Goal: Task Accomplishment & Management: Use online tool/utility

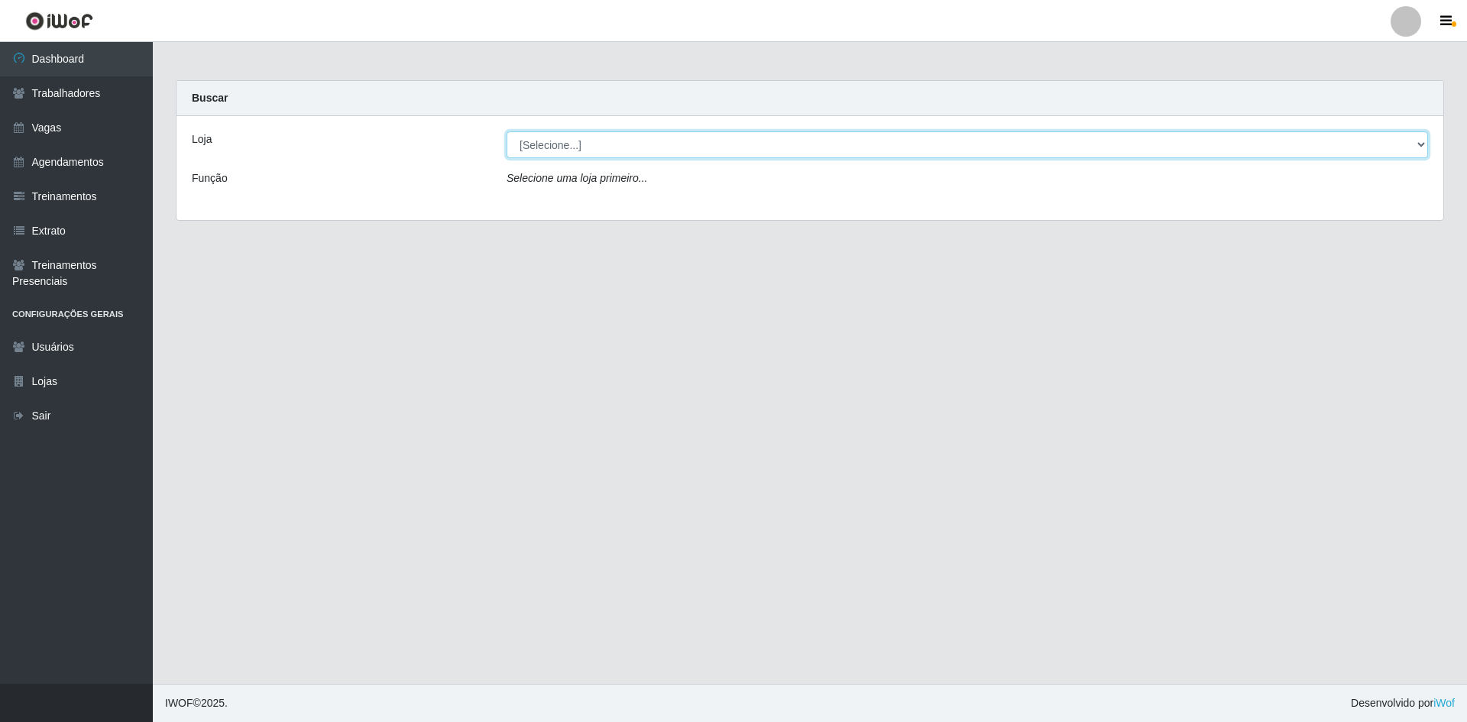
click at [640, 147] on select "[Selecione...] [GEOGRAPHIC_DATA] - [GEOGRAPHIC_DATA] [GEOGRAPHIC_DATA] - [GEOGR…" at bounding box center [968, 144] width 922 height 27
select select "505"
click at [507, 131] on select "[Selecione...] [GEOGRAPHIC_DATA] - [GEOGRAPHIC_DATA] [GEOGRAPHIC_DATA] - [GEOGR…" at bounding box center [968, 144] width 922 height 27
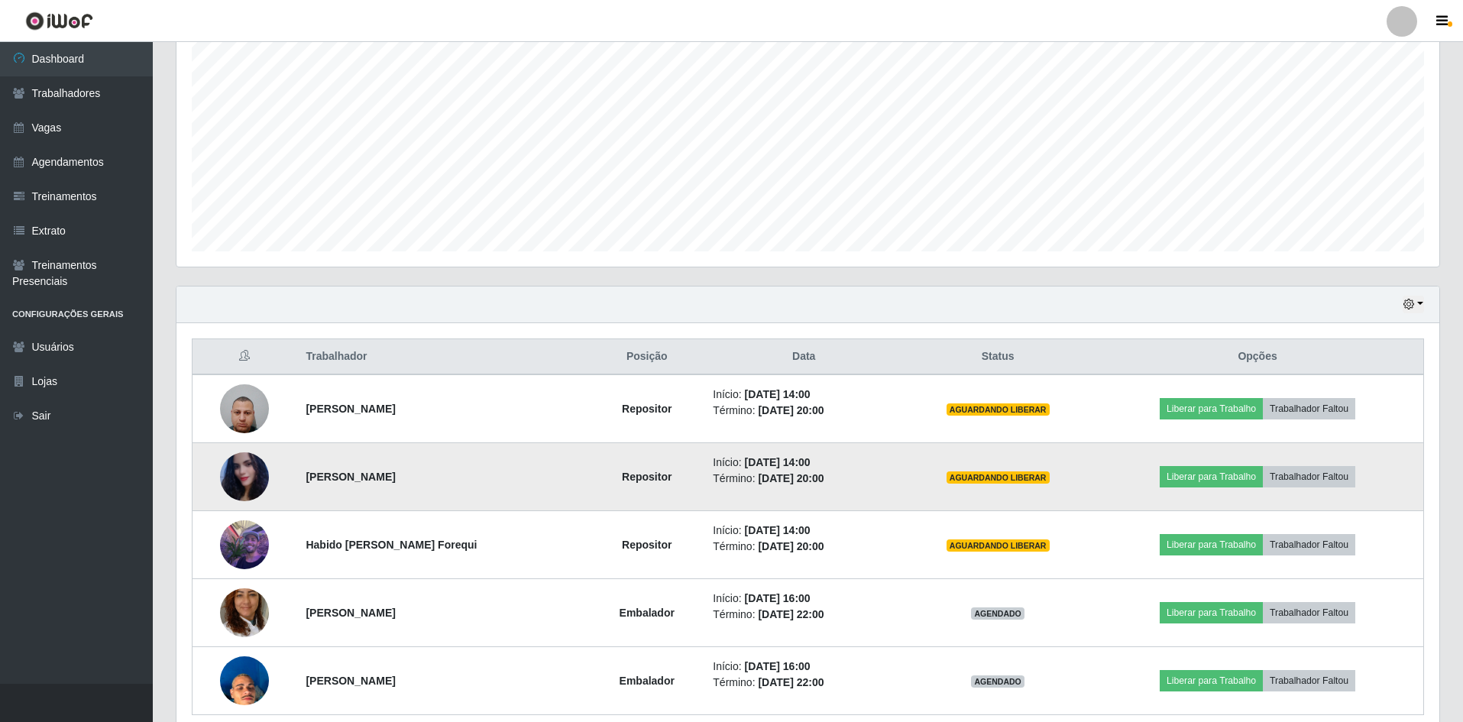
scroll to position [361, 0]
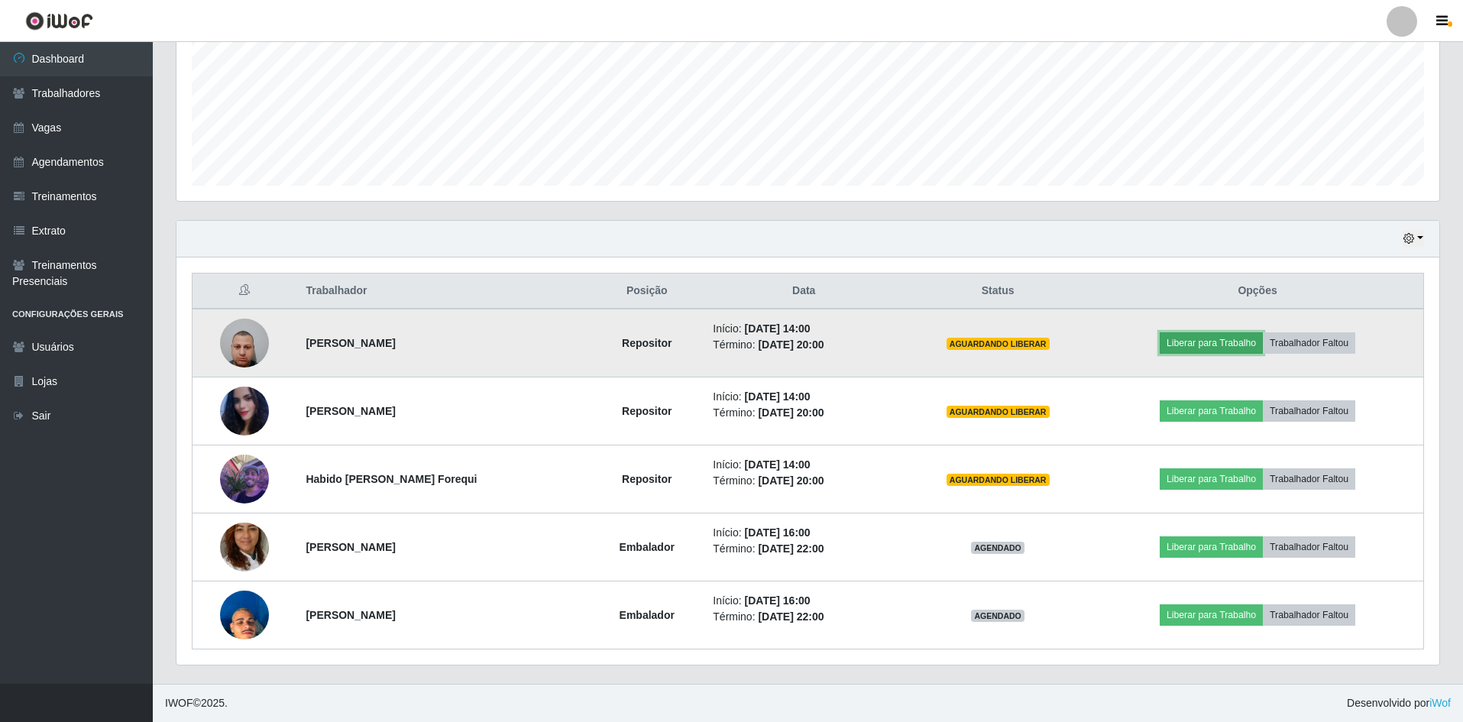
click at [1218, 343] on button "Liberar para Trabalho" at bounding box center [1211, 342] width 103 height 21
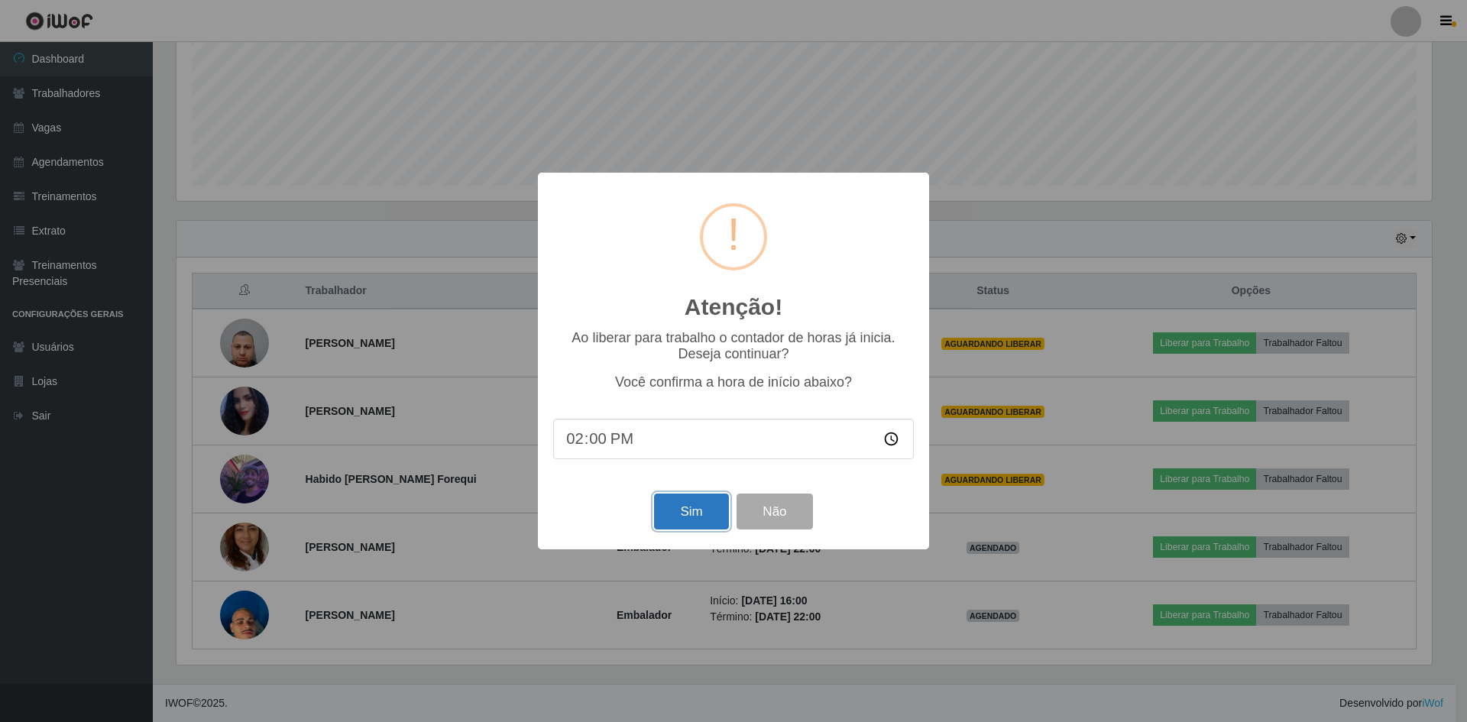
click at [686, 520] on button "Sim" at bounding box center [691, 512] width 74 height 36
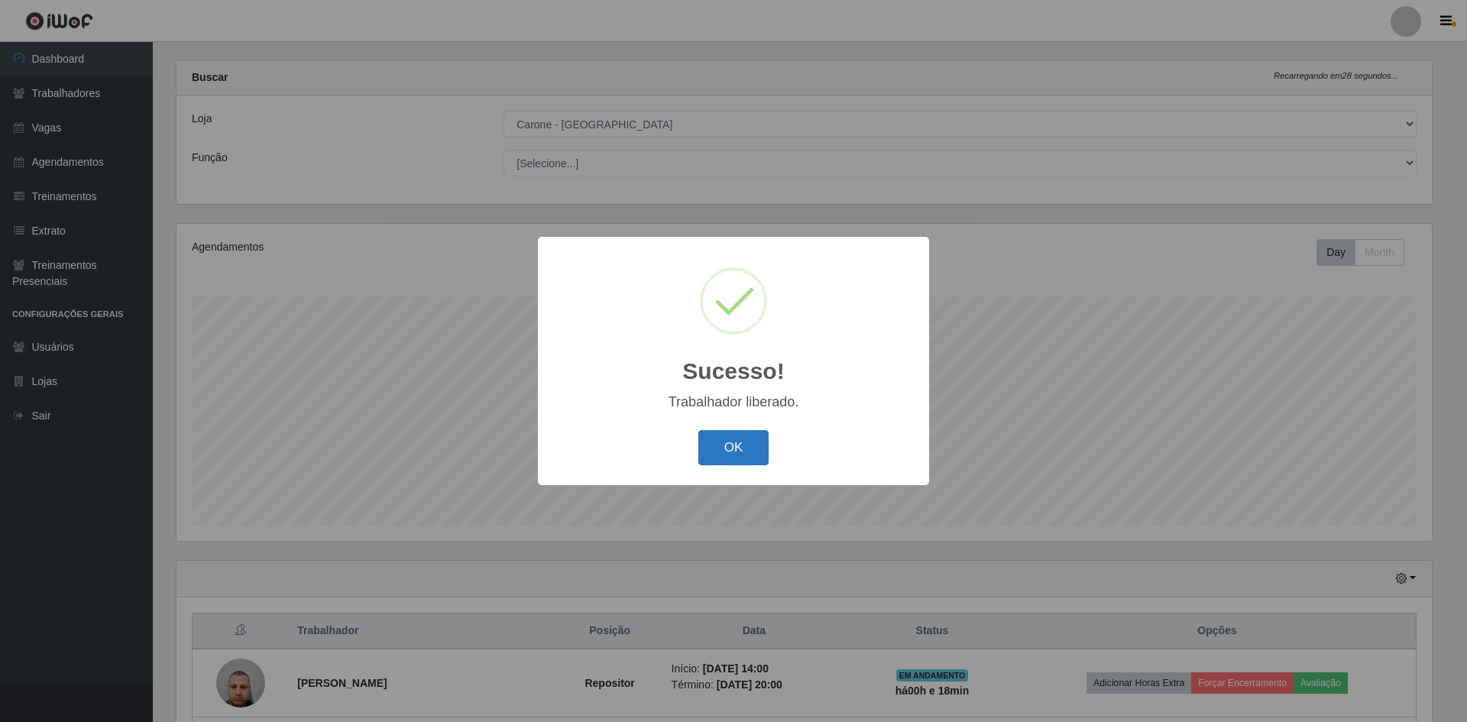
click at [755, 453] on button "OK" at bounding box center [733, 448] width 71 height 36
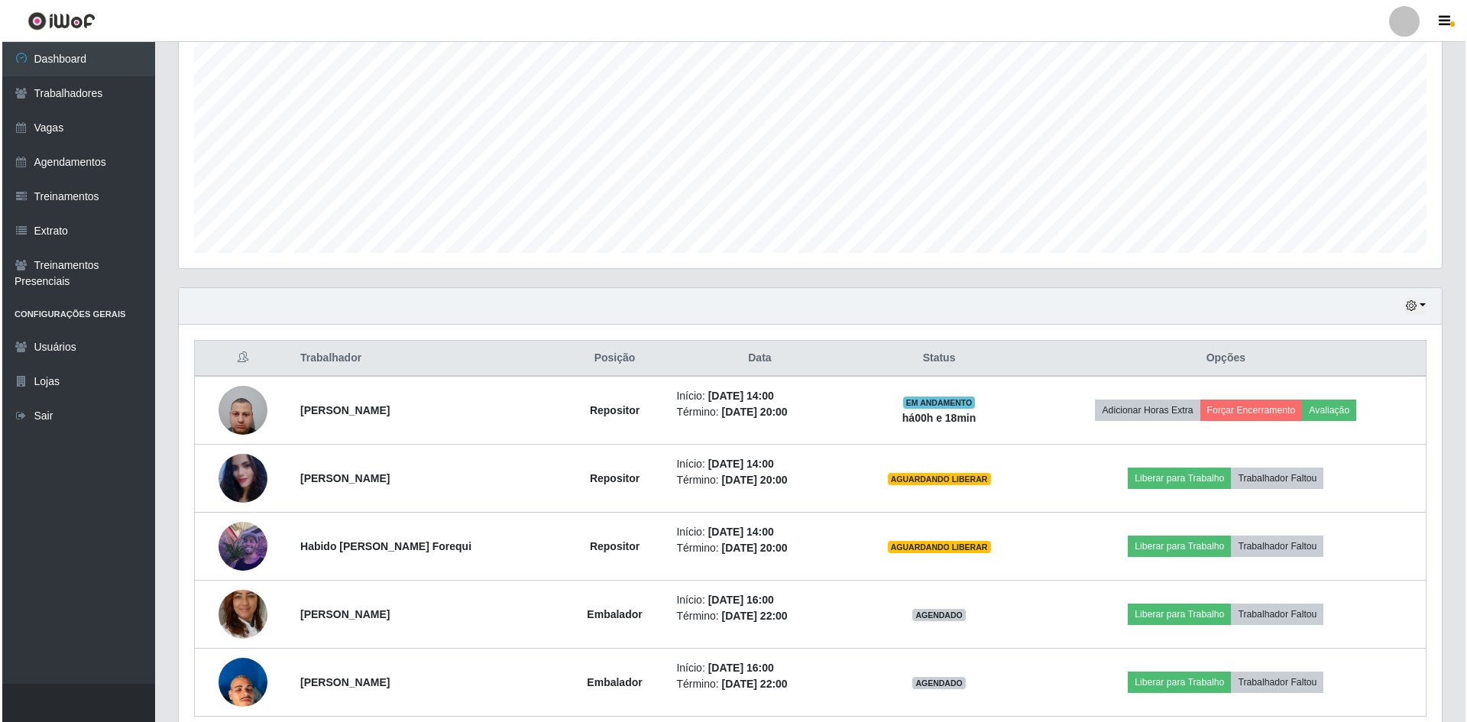
scroll to position [326, 0]
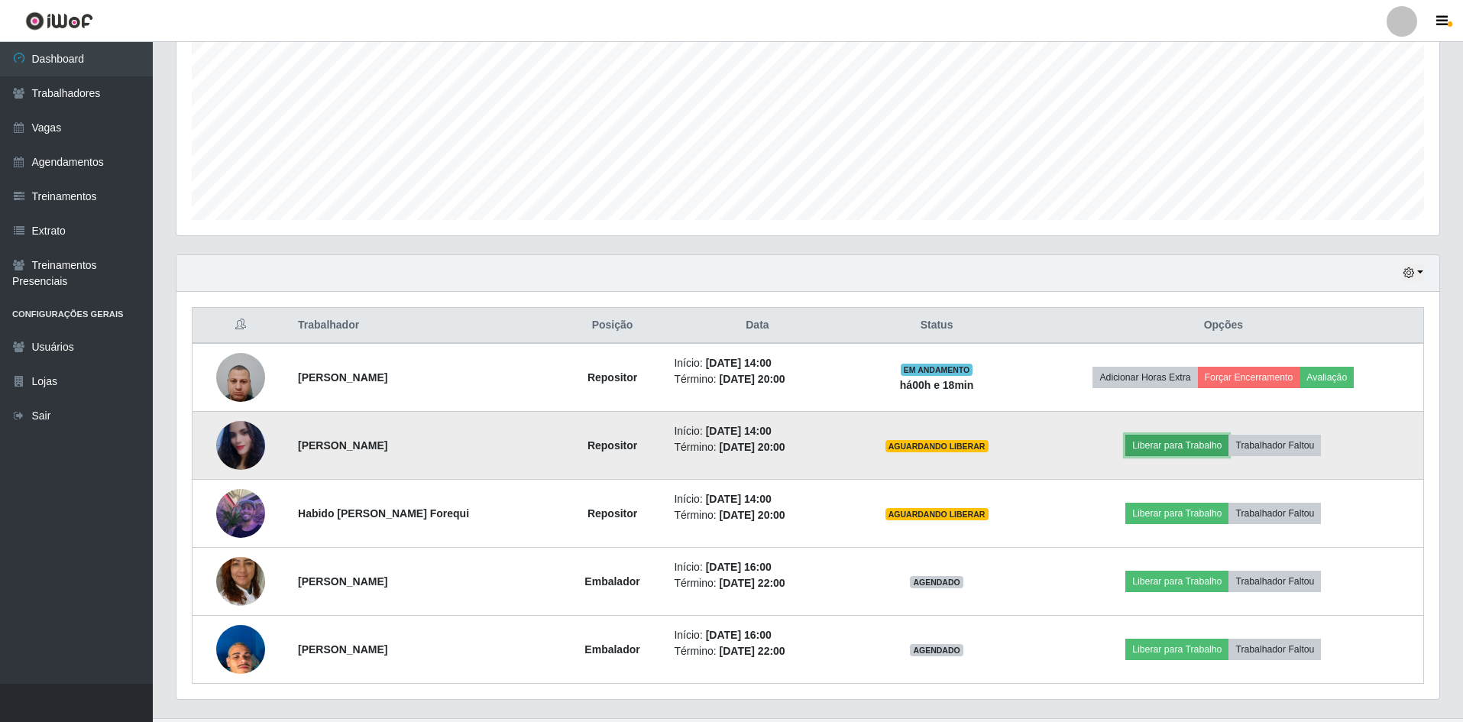
click at [1178, 446] on button "Liberar para Trabalho" at bounding box center [1177, 445] width 103 height 21
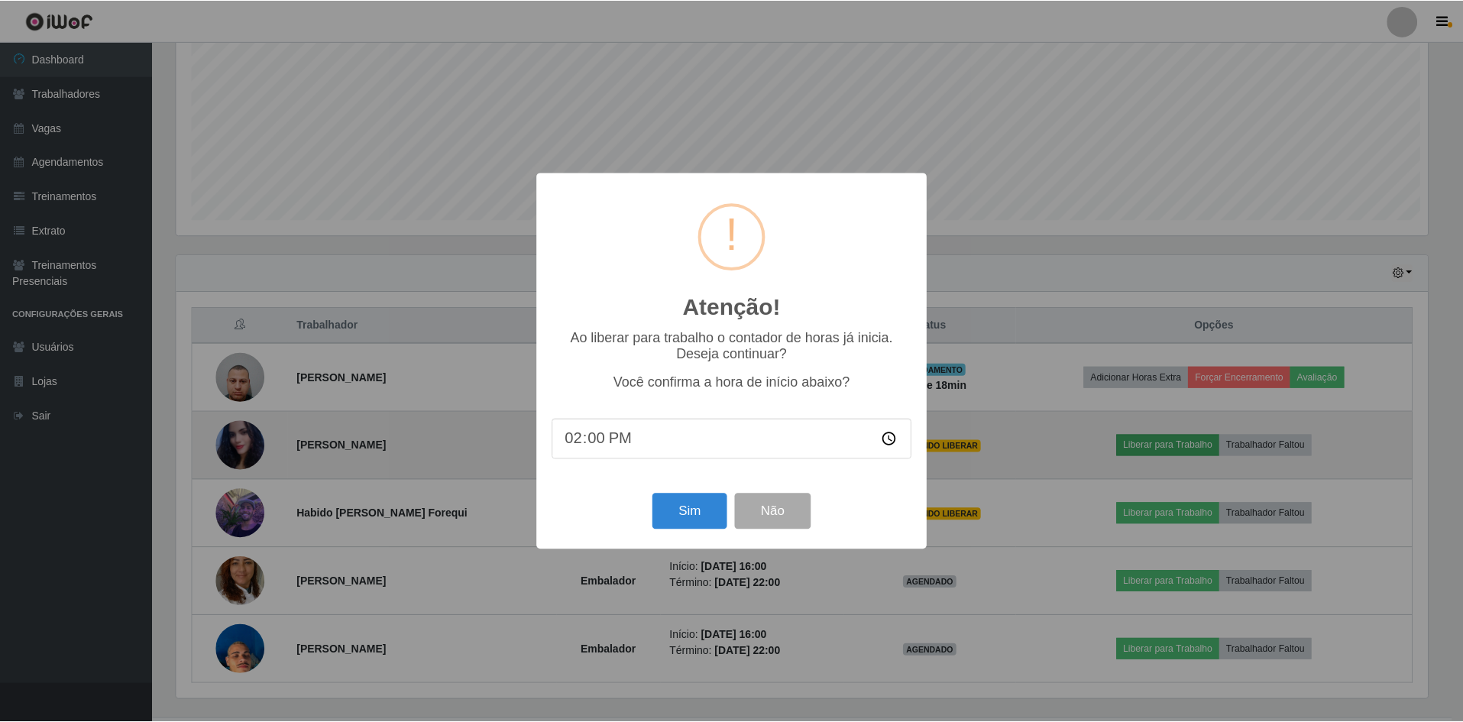
scroll to position [317, 1256]
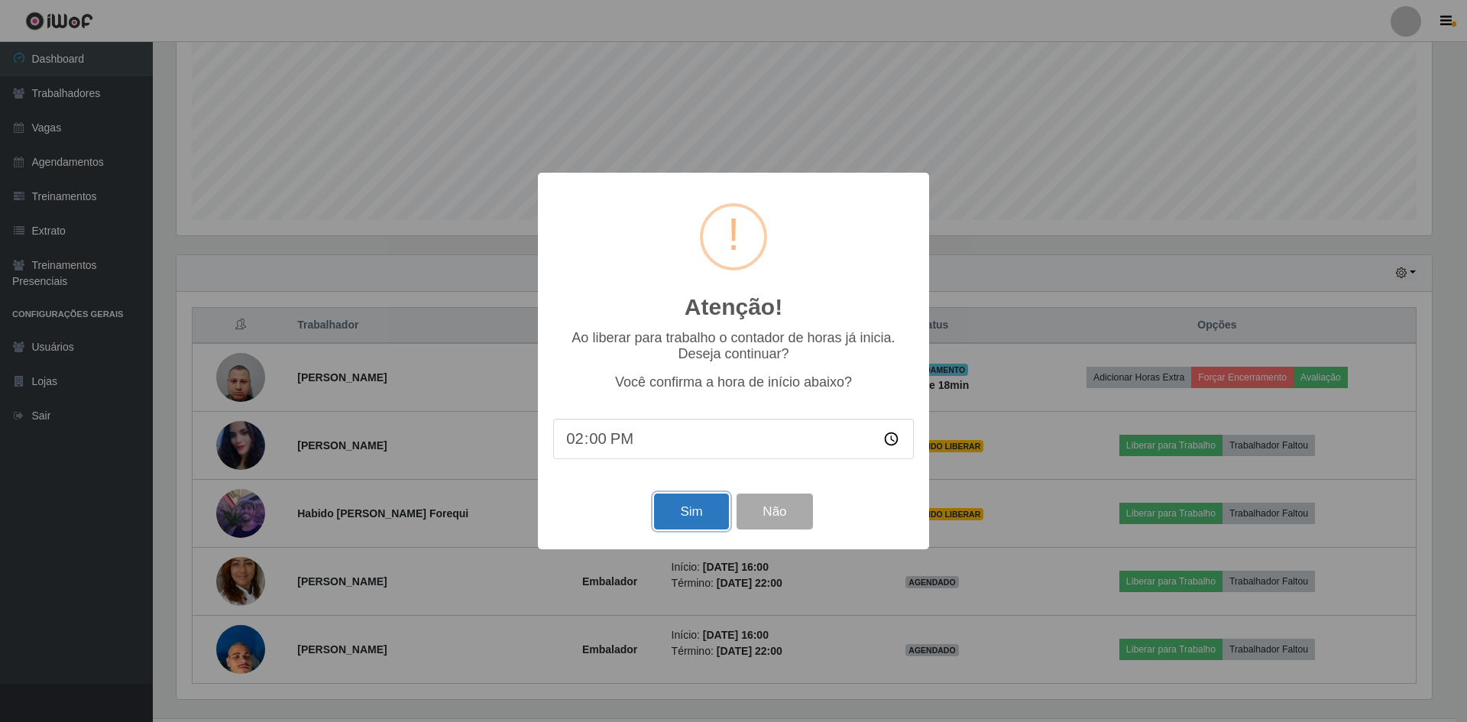
click at [701, 515] on button "Sim" at bounding box center [691, 512] width 74 height 36
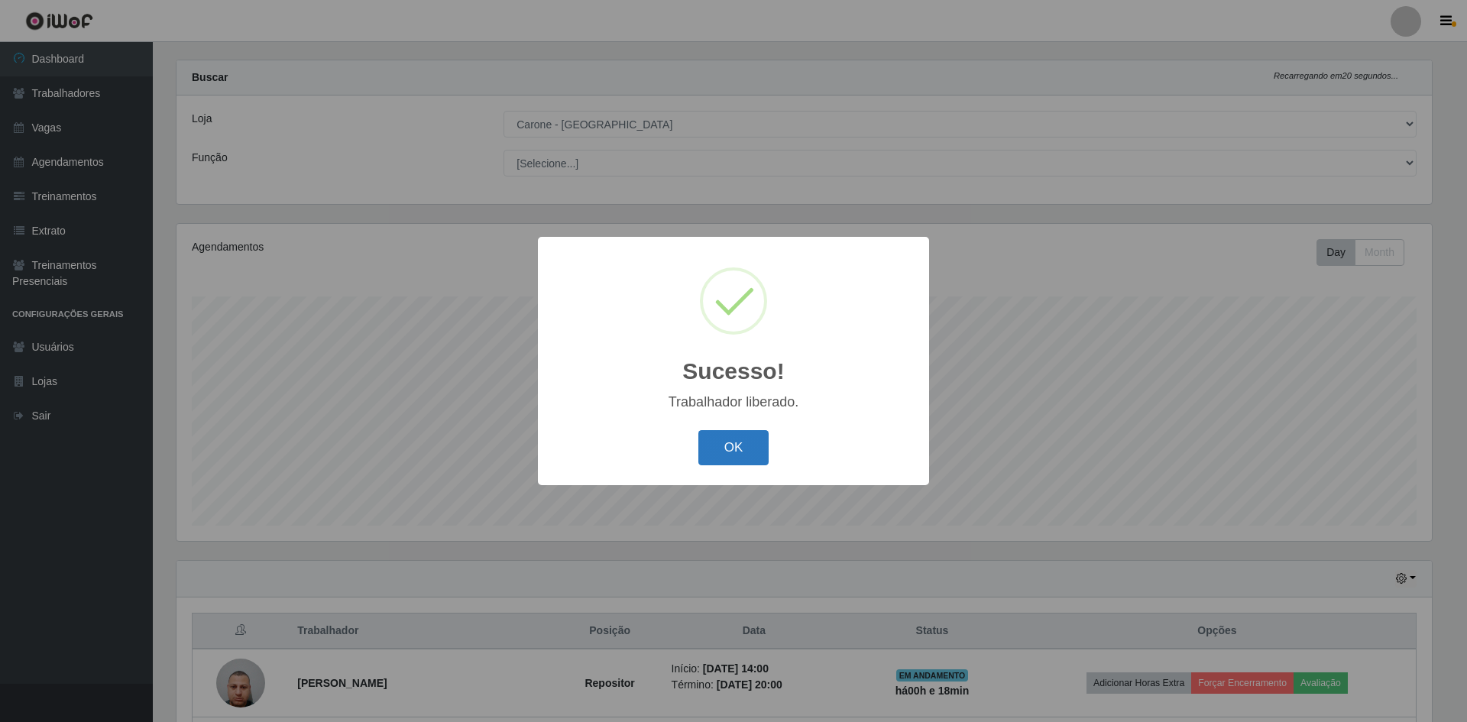
click at [735, 445] on button "OK" at bounding box center [733, 448] width 71 height 36
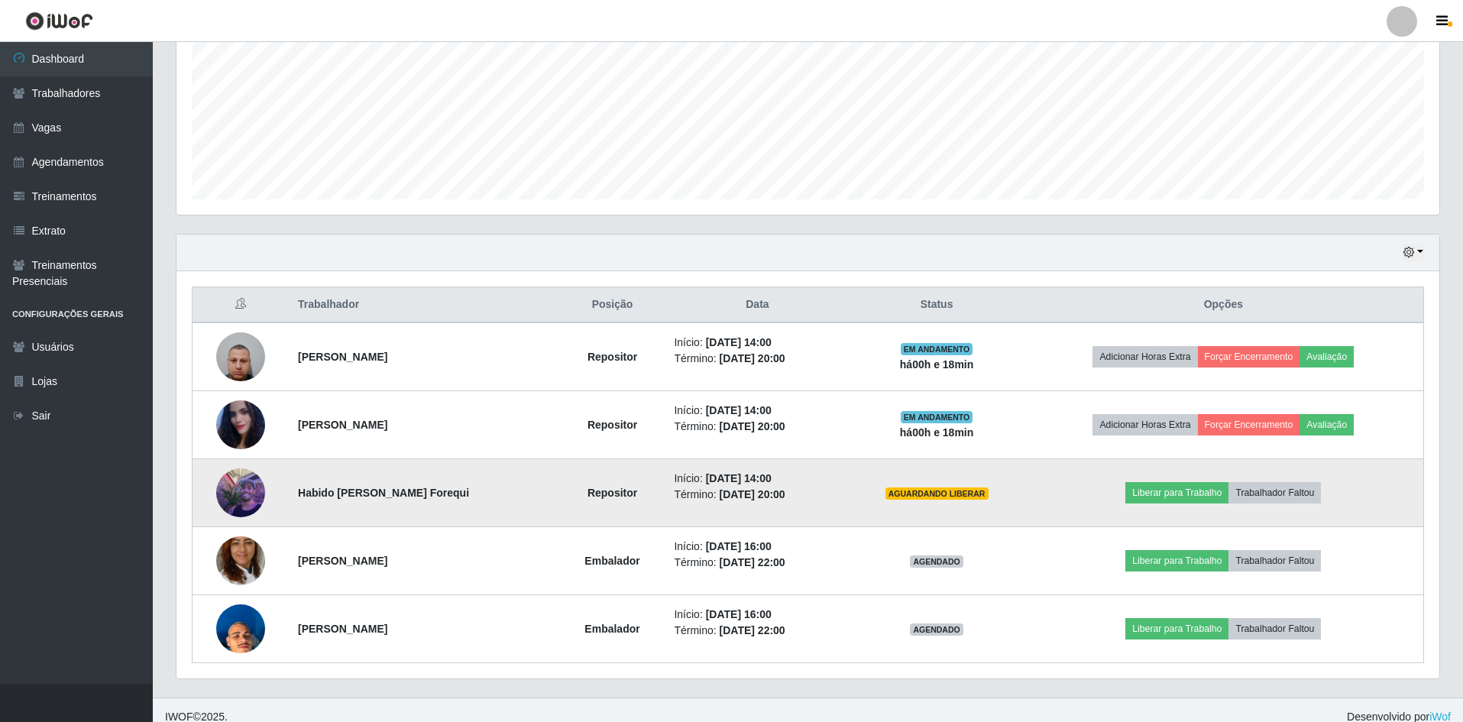
scroll to position [361, 0]
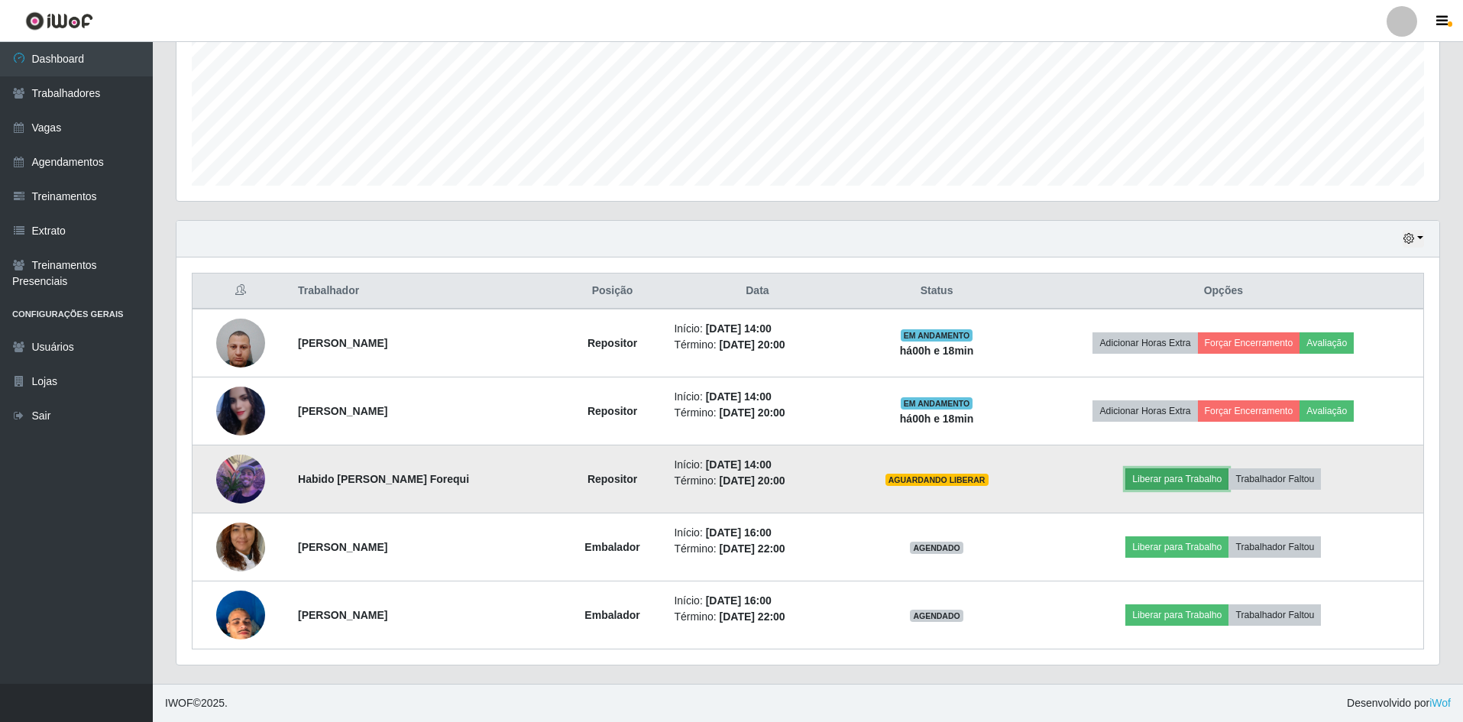
click at [1169, 473] on button "Liberar para Trabalho" at bounding box center [1177, 478] width 103 height 21
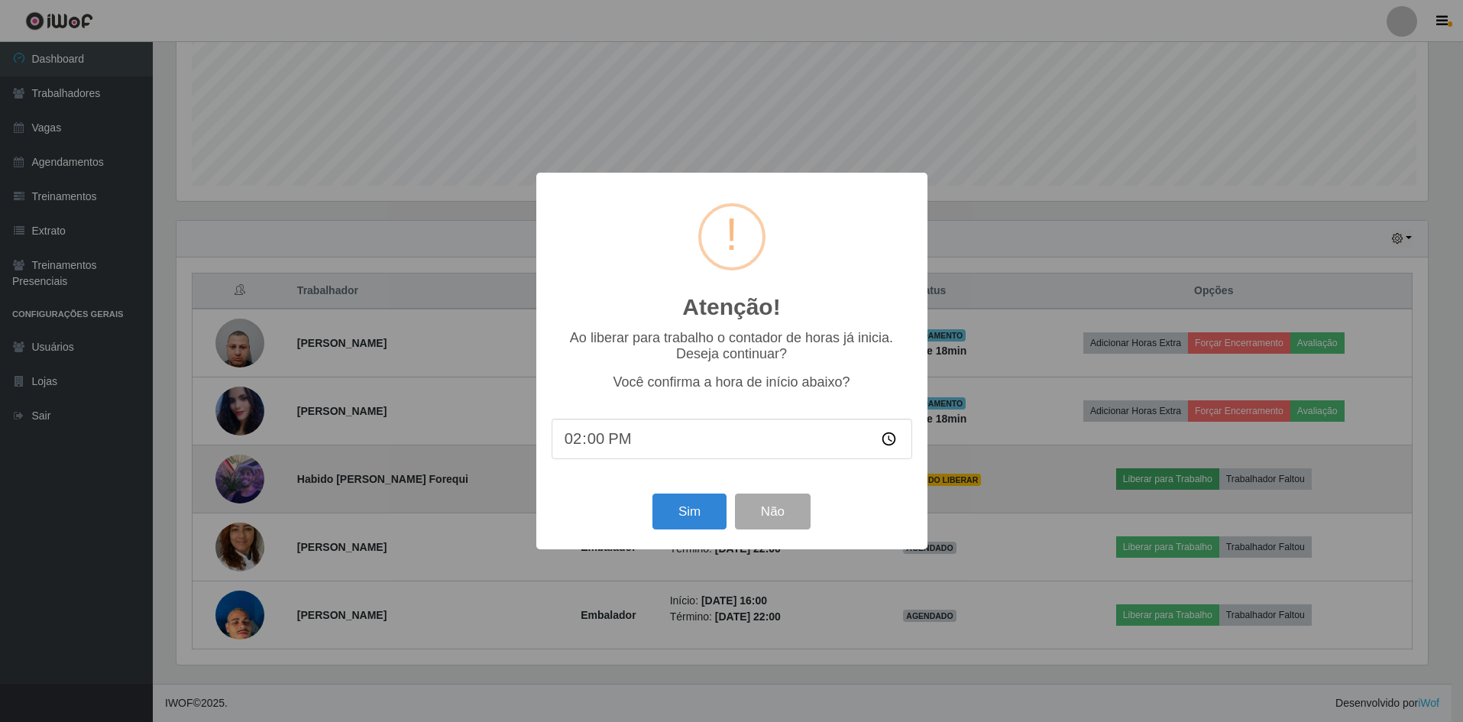
scroll to position [317, 1256]
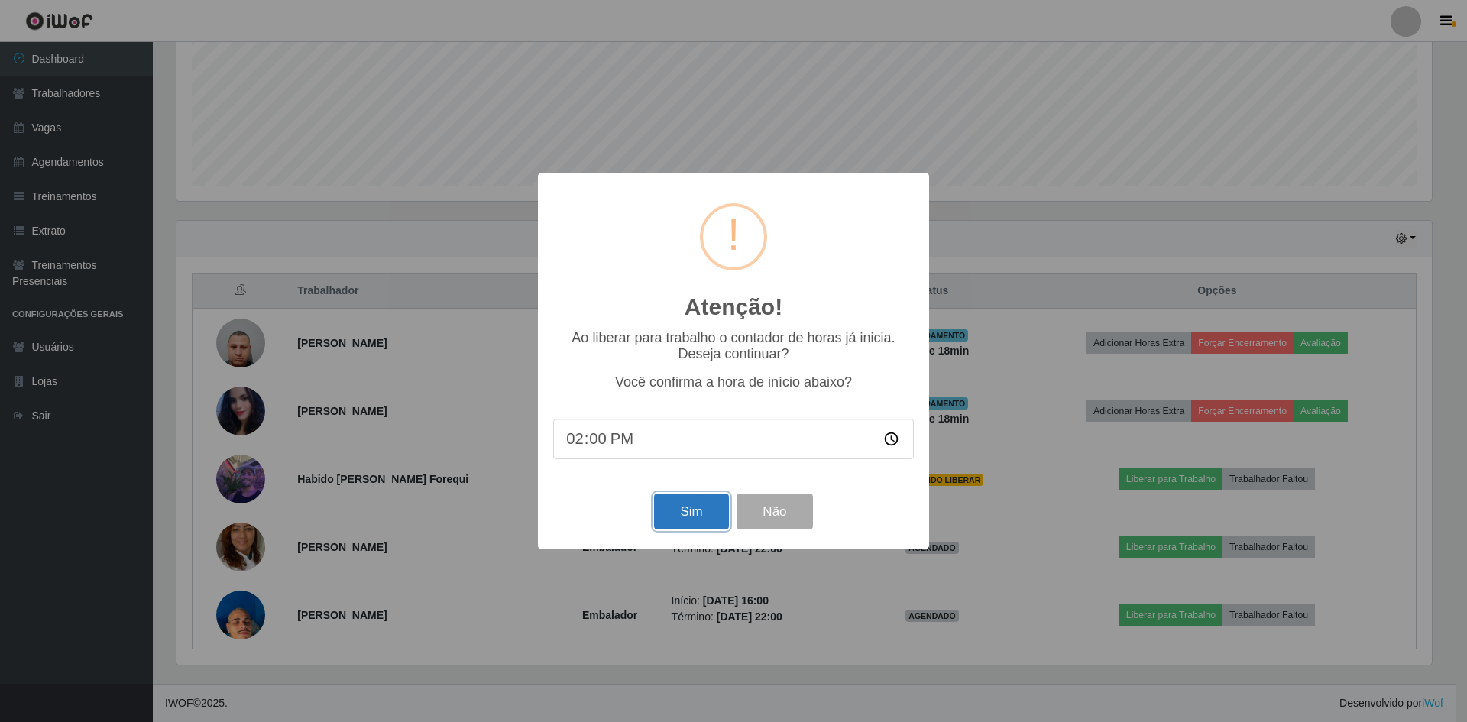
click at [693, 518] on button "Sim" at bounding box center [691, 512] width 74 height 36
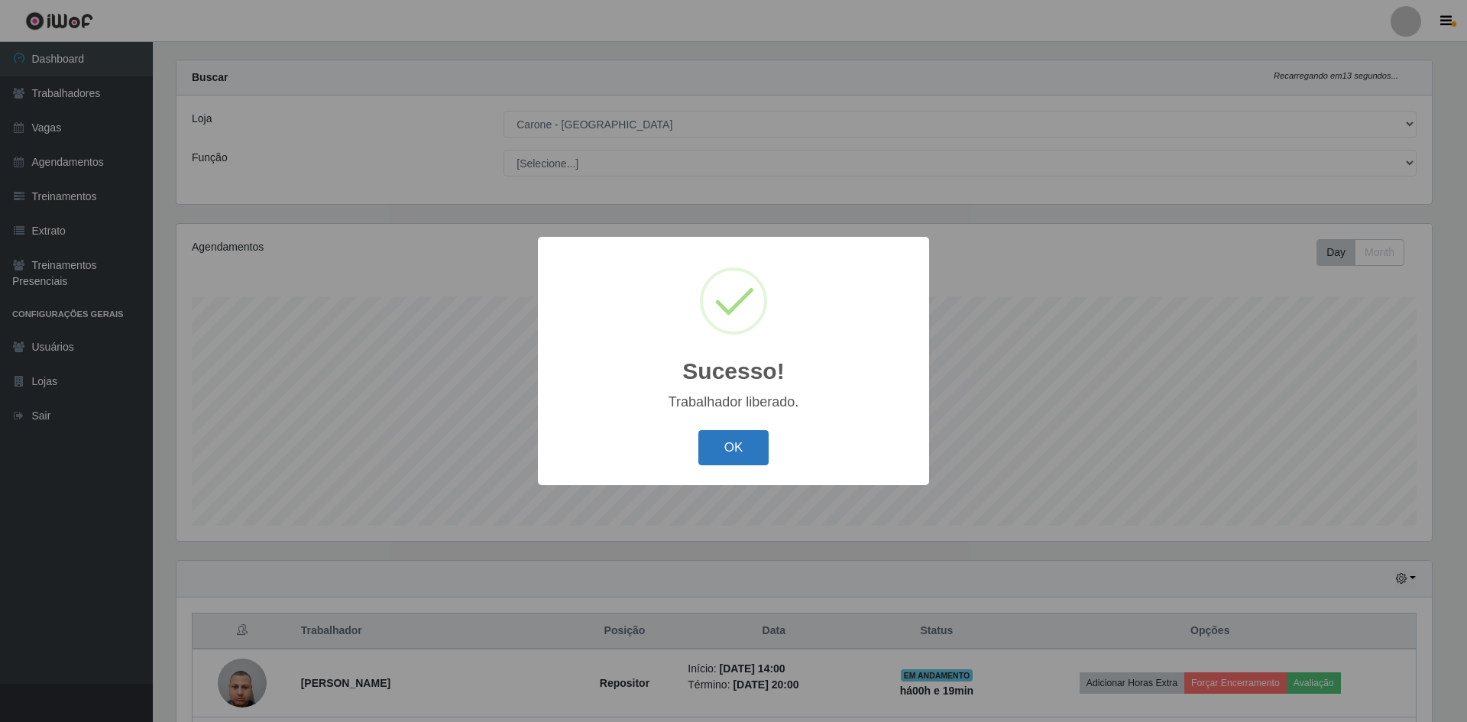
click at [719, 447] on button "OK" at bounding box center [733, 448] width 71 height 36
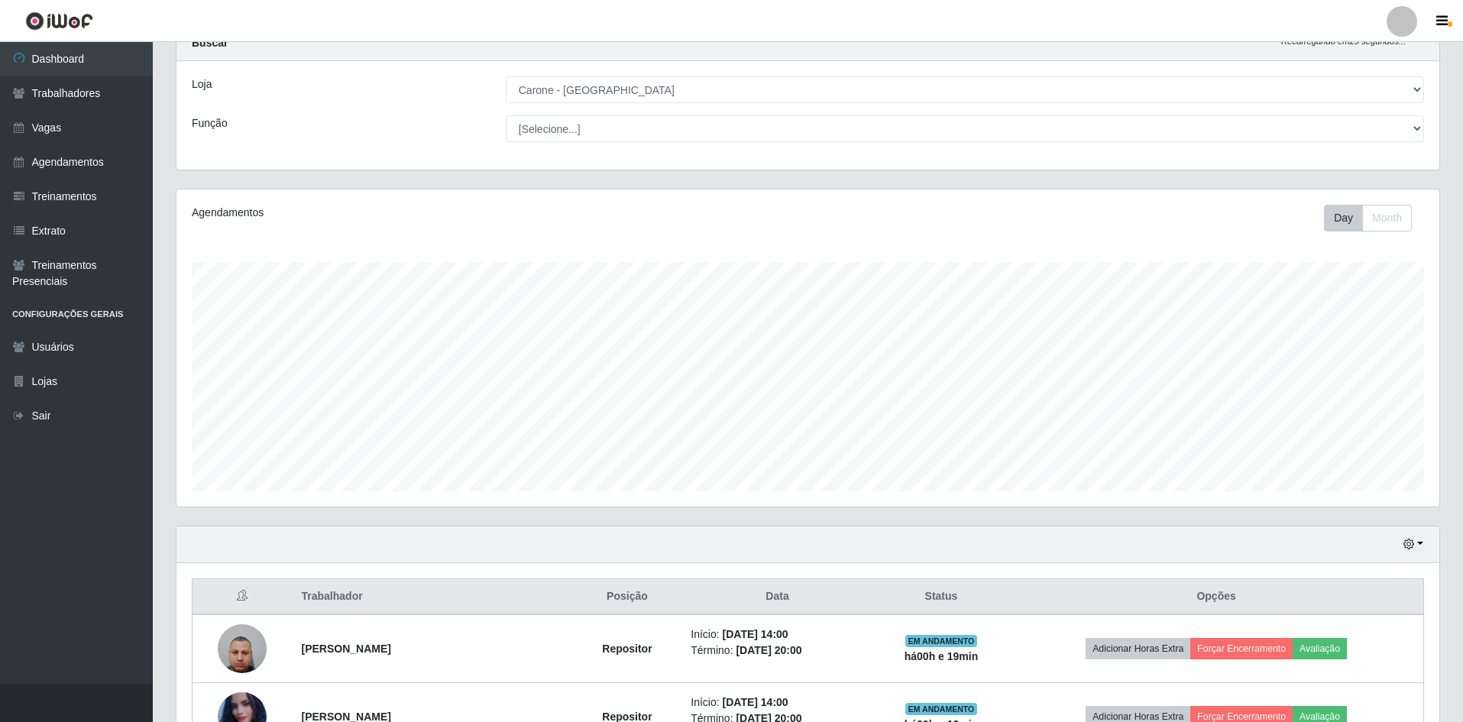
scroll to position [0, 0]
